Goal: Information Seeking & Learning: Understand process/instructions

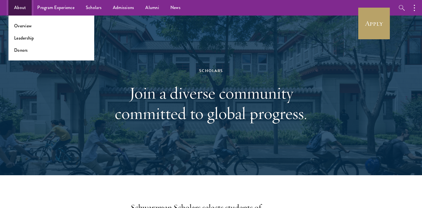
click at [27, 8] on link "About" at bounding box center [19, 8] width 23 height 16
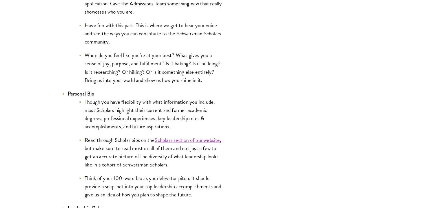
scroll to position [1047, 0]
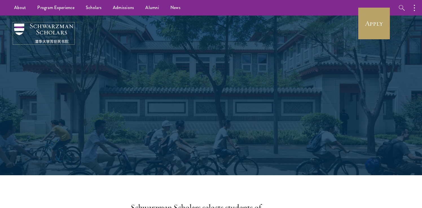
click at [51, 23] on img at bounding box center [43, 33] width 59 height 20
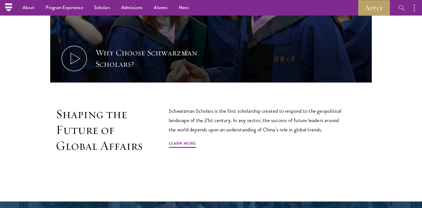
scroll to position [244, 0]
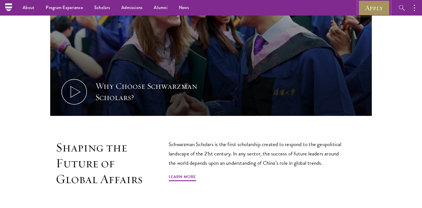
click at [371, 6] on link "Apply" at bounding box center [375, 8] width 32 height 16
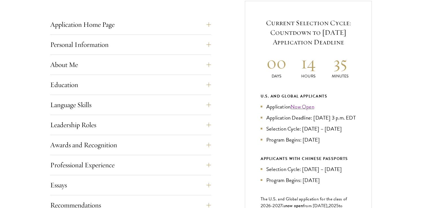
scroll to position [224, 0]
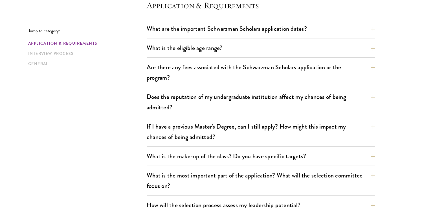
scroll to position [168, 0]
click at [278, 28] on button "What are the important Schwarzman Scholars application dates?" at bounding box center [265, 28] width 229 height 13
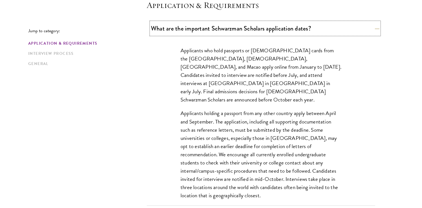
click at [277, 28] on button "What are the important Schwarzman Scholars application dates?" at bounding box center [265, 28] width 229 height 13
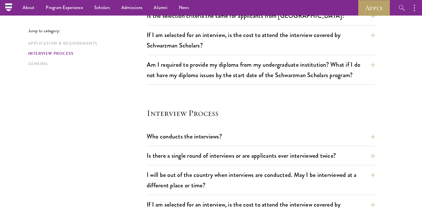
scroll to position [549, 0]
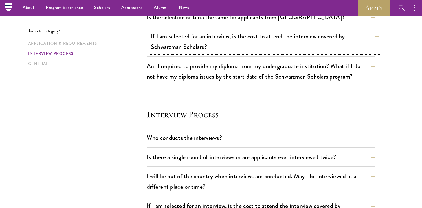
click at [262, 47] on button "If I am selected for an interview, is the cost to attend the interview covered …" at bounding box center [265, 41] width 229 height 23
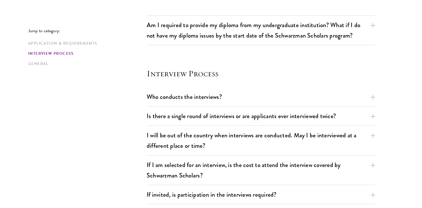
scroll to position [633, 0]
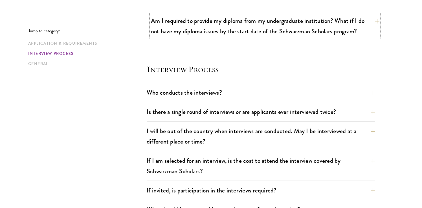
click at [272, 34] on button "Am I required to provide my diploma from my undergraduate institution? What if …" at bounding box center [265, 25] width 229 height 23
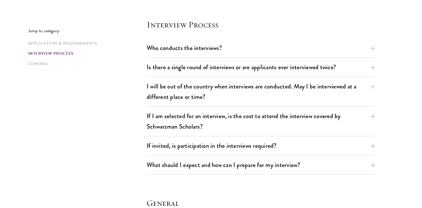
scroll to position [724, 0]
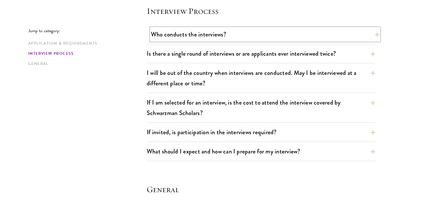
click at [274, 38] on button "Who conducts the interviews?" at bounding box center [265, 34] width 229 height 13
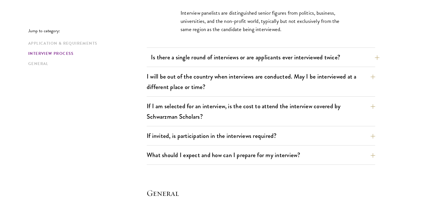
scroll to position [697, 0]
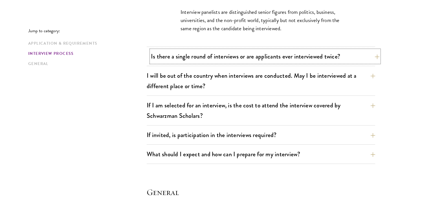
click at [261, 61] on button "Is there a single round of interviews or are applicants ever interviewed twice?" at bounding box center [265, 56] width 229 height 13
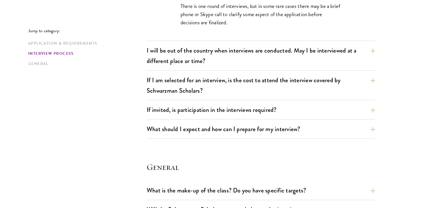
scroll to position [722, 0]
click at [252, 62] on button "I will be out of the country when interviews are conducted. May I be interviewe…" at bounding box center [265, 55] width 229 height 23
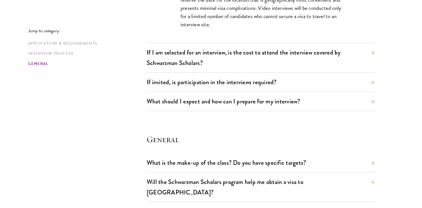
scroll to position [773, 0]
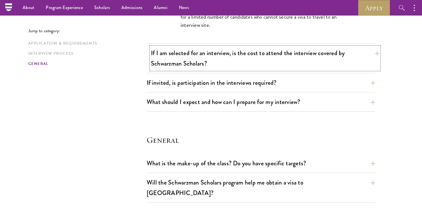
click at [247, 69] on button "If I am selected for an interview, is the cost to attend the interview covered …" at bounding box center [265, 58] width 229 height 23
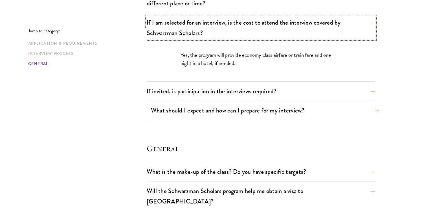
scroll to position [733, 0]
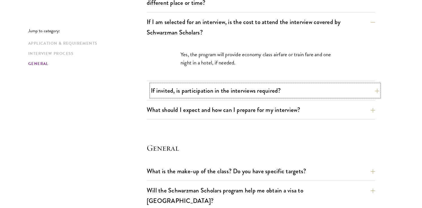
click at [243, 95] on button "If invited, is participation in the interviews required?" at bounding box center [265, 90] width 229 height 13
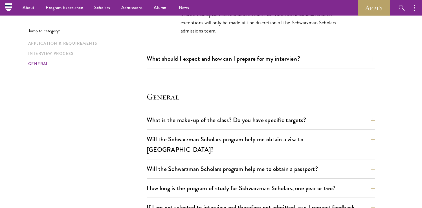
scroll to position [824, 0]
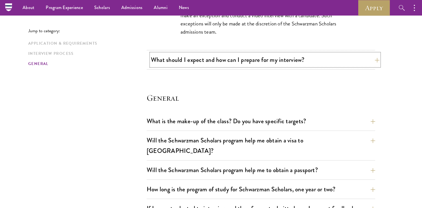
click at [253, 64] on button "What should I expect and how can I prepare for my interview?" at bounding box center [265, 59] width 229 height 13
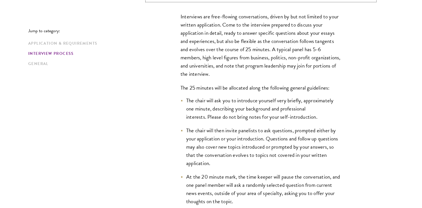
scroll to position [813, 0]
